Goal: Transaction & Acquisition: Purchase product/service

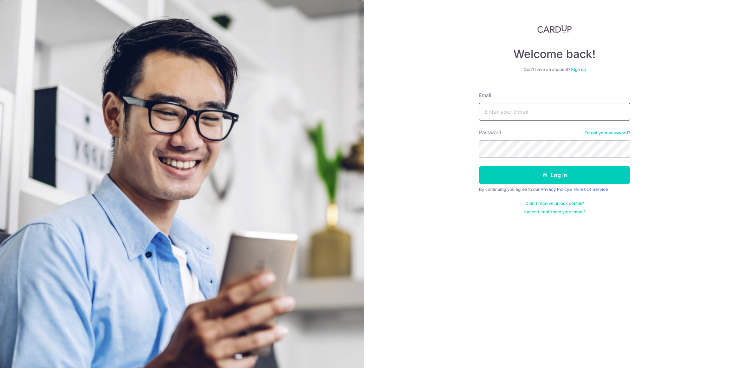
type input "luodonglai@gmail.com"
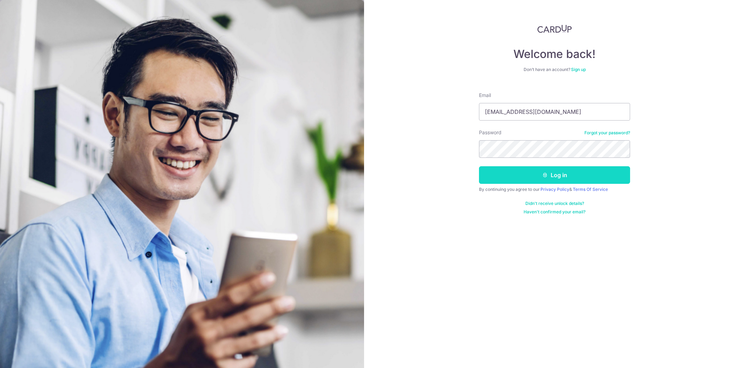
click at [534, 168] on button "Log in" at bounding box center [554, 175] width 151 height 18
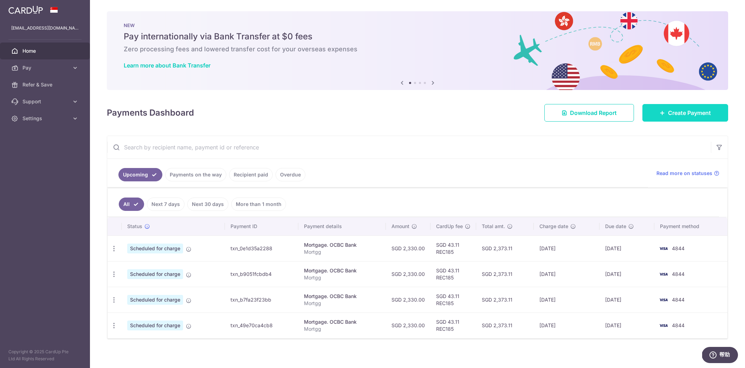
click at [671, 112] on span "Create Payment" at bounding box center [689, 113] width 43 height 8
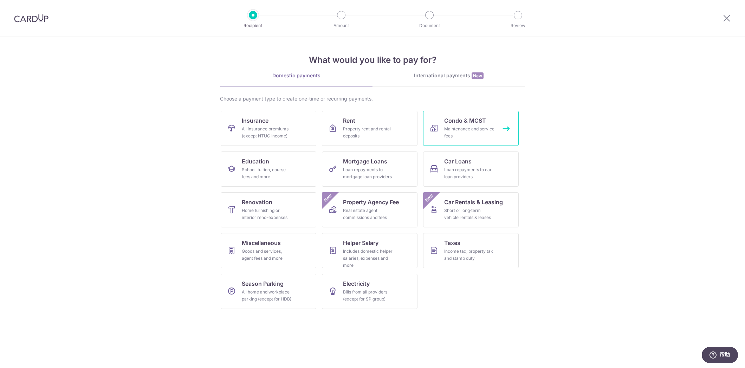
click at [449, 124] on span "Condo & MCST" at bounding box center [465, 120] width 42 height 8
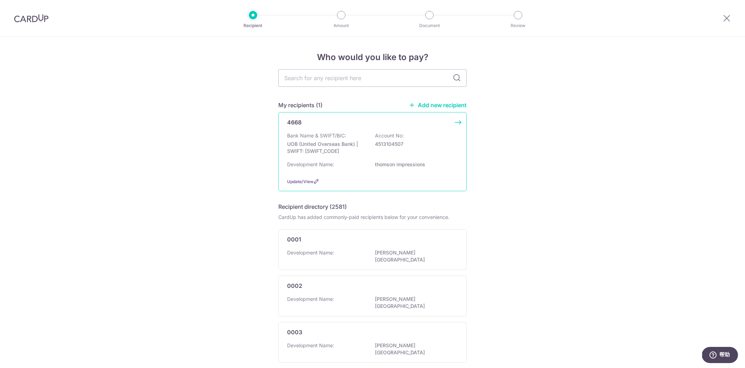
click at [422, 162] on div "Development Name: thomson impressions" at bounding box center [372, 166] width 171 height 11
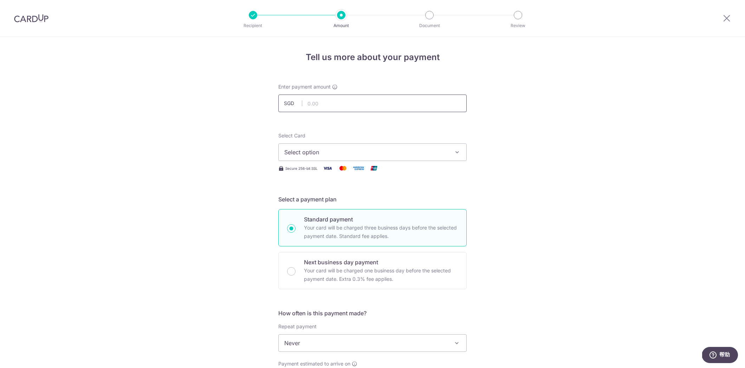
click at [403, 100] on input "text" at bounding box center [372, 104] width 188 height 18
type input "1,085.64"
click at [417, 152] on span "Select option" at bounding box center [366, 152] width 164 height 8
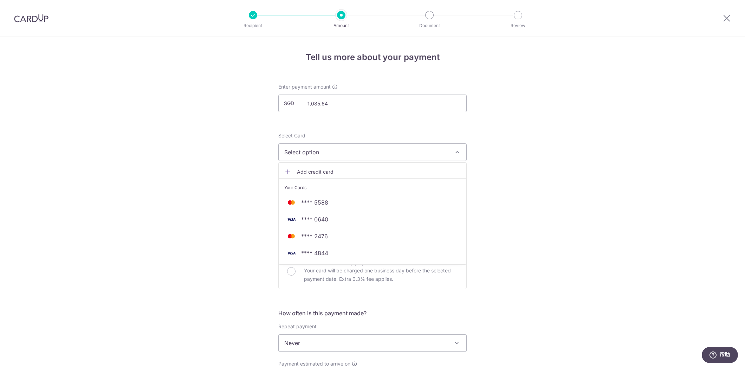
click at [309, 170] on span "Add credit card" at bounding box center [379, 171] width 164 height 7
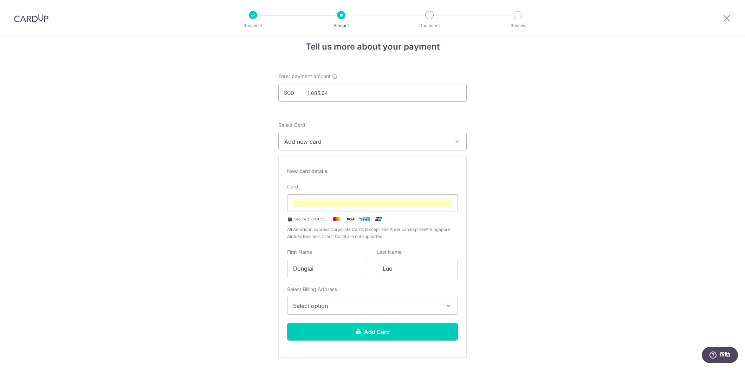
scroll to position [35, 0]
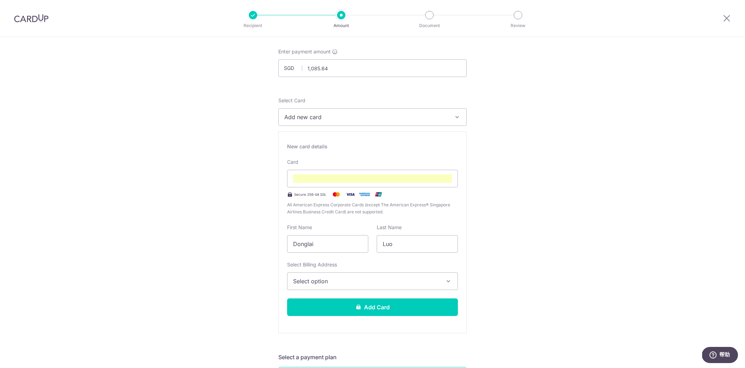
click at [382, 285] on span "Select option" at bounding box center [366, 281] width 146 height 8
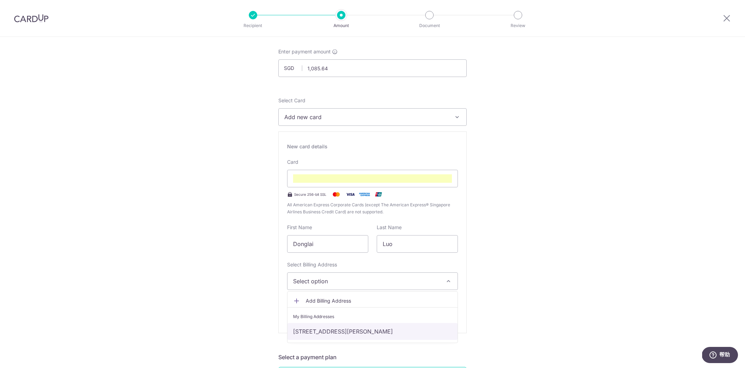
click at [398, 332] on link "[STREET_ADDRESS][PERSON_NAME]" at bounding box center [373, 331] width 170 height 17
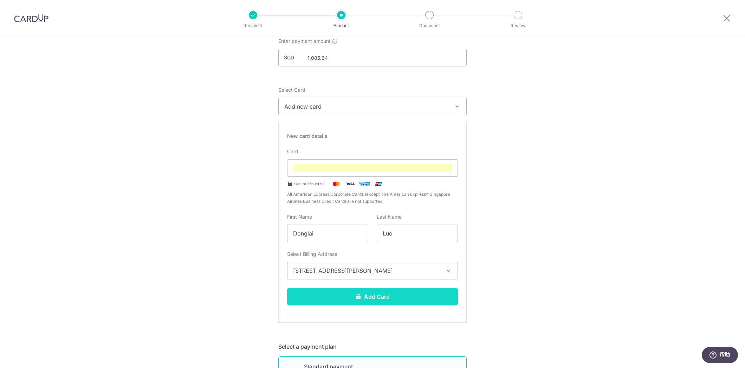
scroll to position [125, 0]
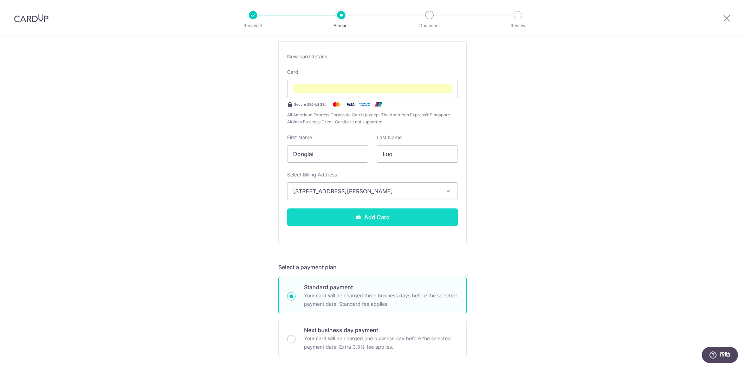
click at [356, 214] on icon at bounding box center [359, 217] width 6 height 6
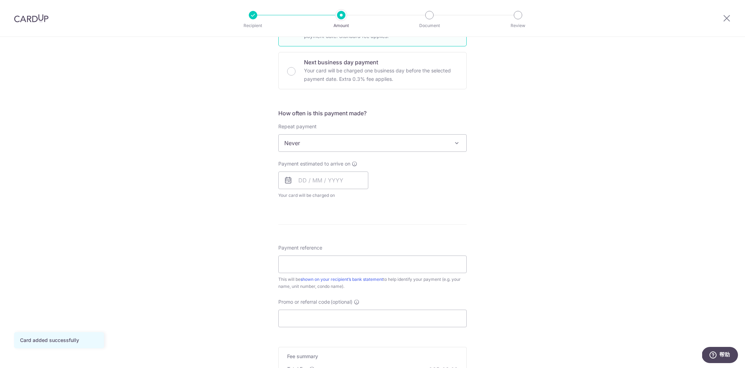
scroll to position [187, 0]
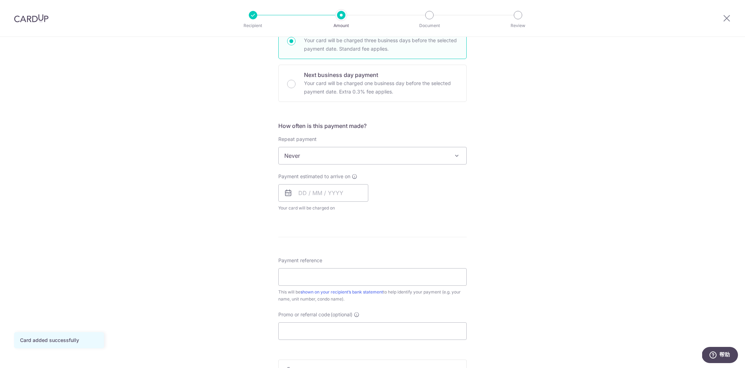
click at [385, 159] on span "Never" at bounding box center [373, 155] width 188 height 17
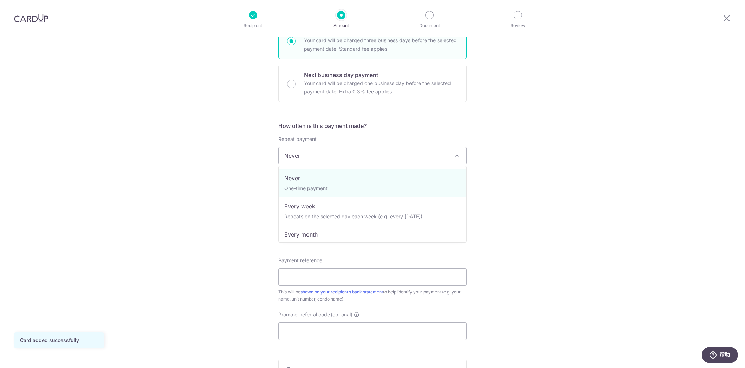
click at [549, 177] on div "Tell us more about your payment Enter payment amount SGD 1,085.64 1085.64 Card …" at bounding box center [372, 167] width 745 height 636
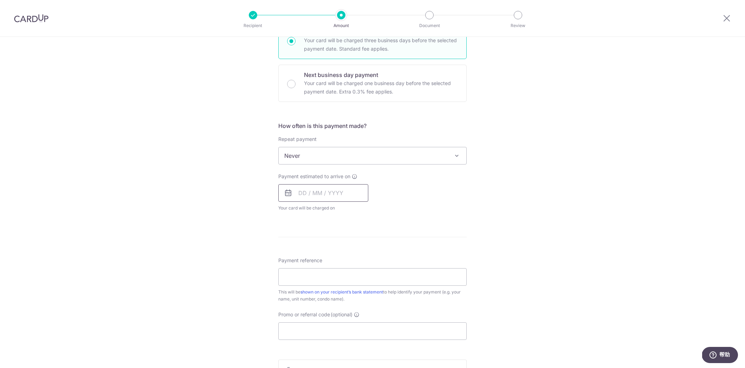
click at [330, 194] on input "text" at bounding box center [323, 193] width 90 height 18
click at [335, 302] on link "29" at bounding box center [334, 299] width 11 height 11
type input "[DATE]"
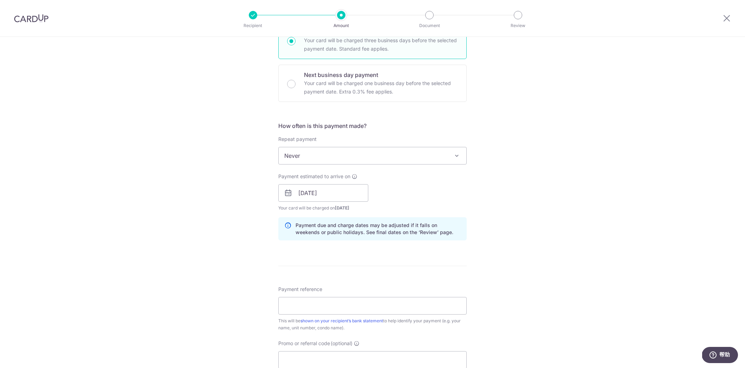
click at [399, 264] on form "Enter payment amount SGD 1,085.64 1085.64 Card added successfully Select Card *…" at bounding box center [372, 188] width 188 height 585
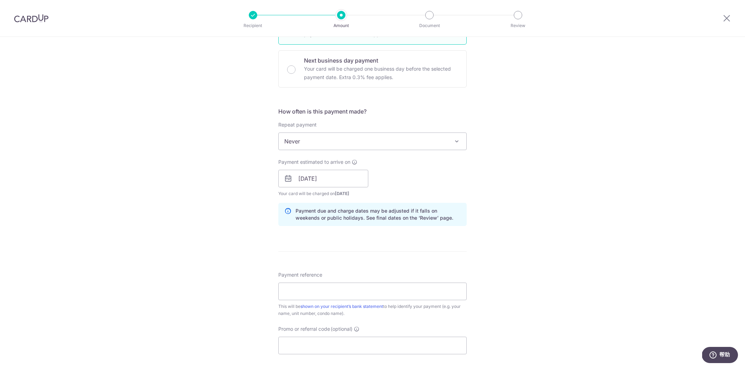
scroll to position [210, 0]
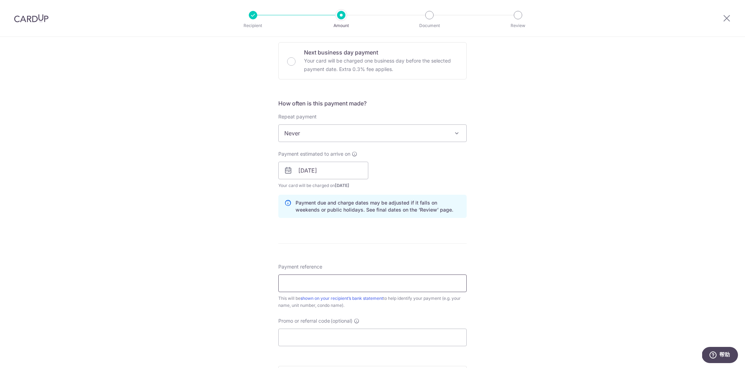
click at [346, 289] on input "Payment reference" at bounding box center [372, 284] width 188 height 18
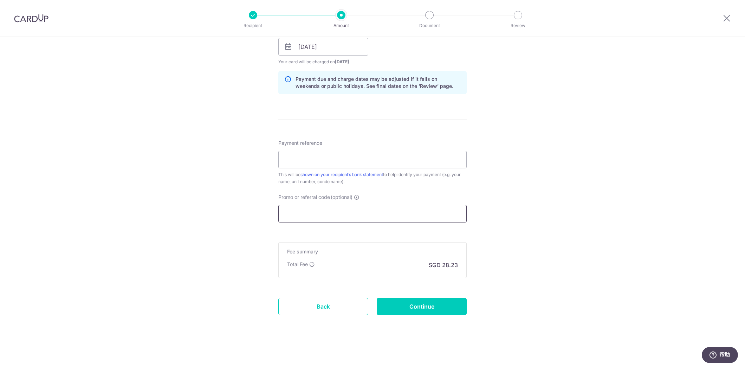
click at [376, 213] on input "Promo or referral code (optional)" at bounding box center [372, 214] width 188 height 18
